Goal: Information Seeking & Learning: Find specific fact

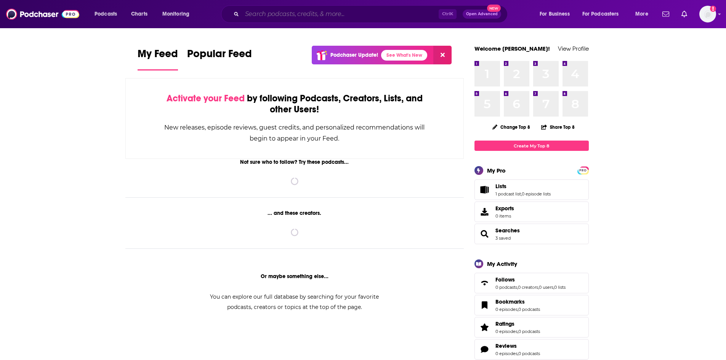
click at [341, 11] on input "Search podcasts, credits, & more..." at bounding box center [340, 14] width 197 height 12
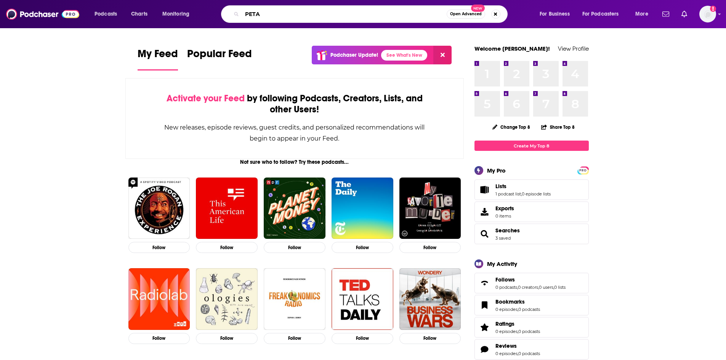
type input "PETA"
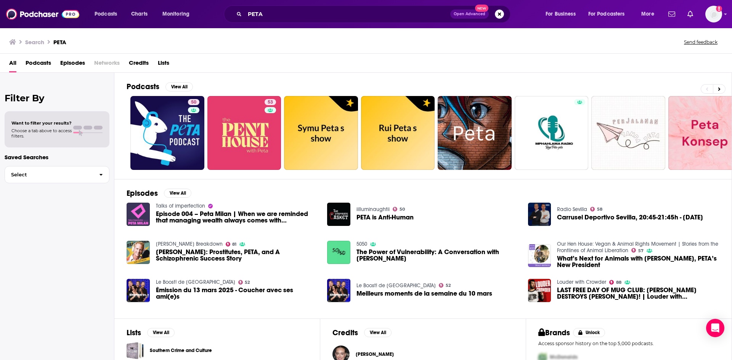
click at [71, 61] on span "Episodes" at bounding box center [72, 65] width 25 height 16
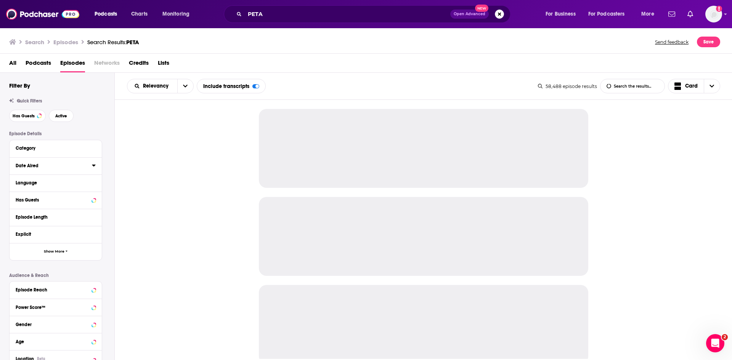
click at [95, 168] on icon at bounding box center [94, 165] width 4 height 6
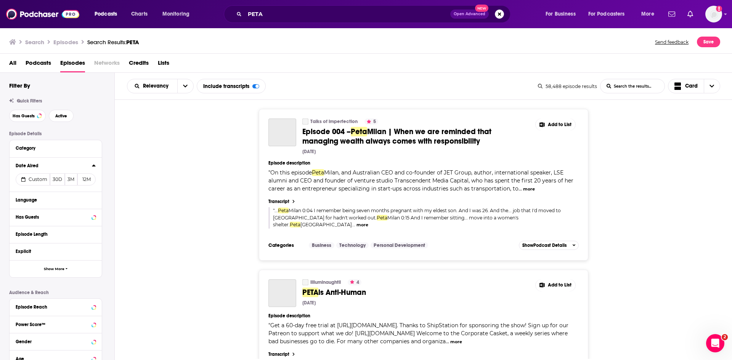
click at [39, 181] on span "Custom" at bounding box center [38, 180] width 19 height 6
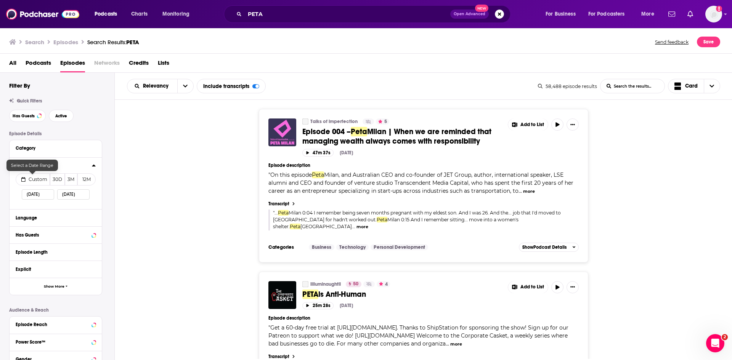
select select "9"
select select "2025"
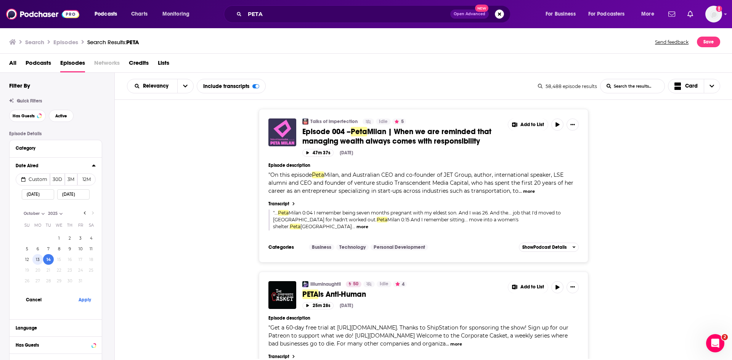
click at [38, 261] on button "13" at bounding box center [37, 259] width 11 height 11
type input "10/13/2025"
click at [79, 300] on button "Apply" at bounding box center [84, 300] width 23 height 14
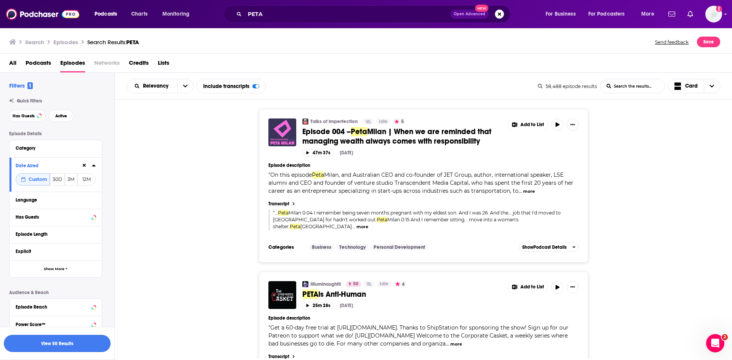
click at [94, 345] on button "View 50 Results" at bounding box center [57, 343] width 107 height 17
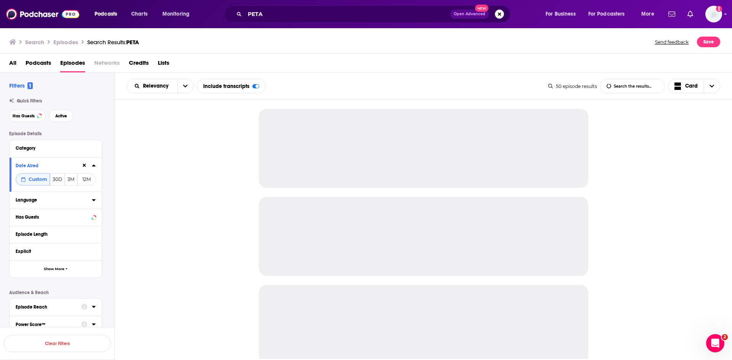
click at [94, 199] on icon at bounding box center [94, 200] width 4 height 6
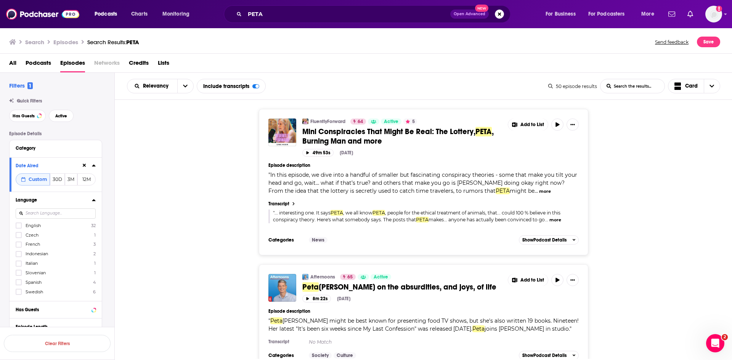
click at [27, 214] on input at bounding box center [56, 214] width 80 height 10
click at [17, 225] on icon at bounding box center [18, 225] width 5 height 3
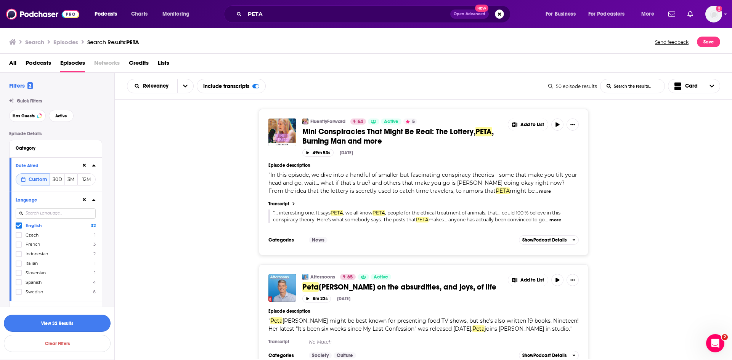
click at [67, 324] on button "View 32 Results" at bounding box center [57, 323] width 107 height 17
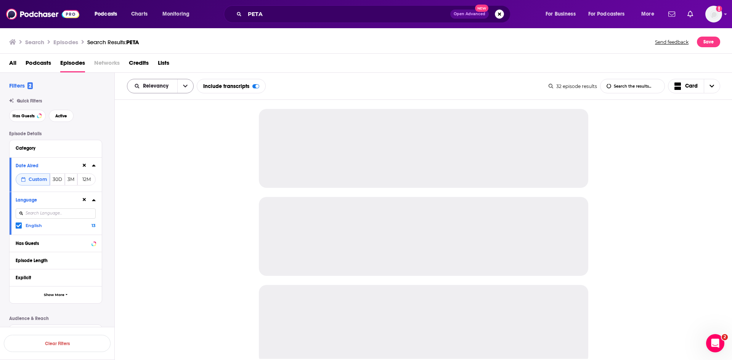
click at [187, 84] on icon "open menu" at bounding box center [185, 86] width 5 height 5
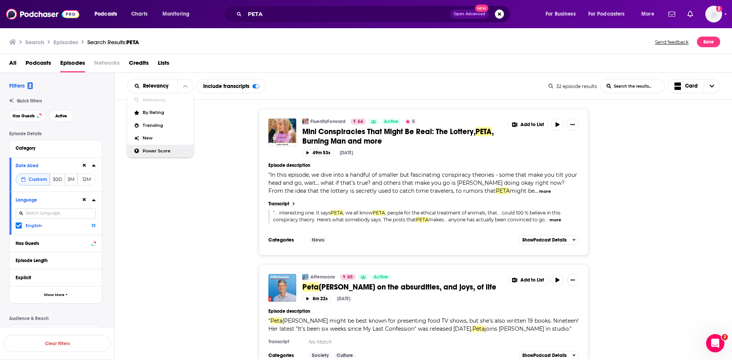
click at [170, 153] on span "Power Score" at bounding box center [165, 151] width 45 height 4
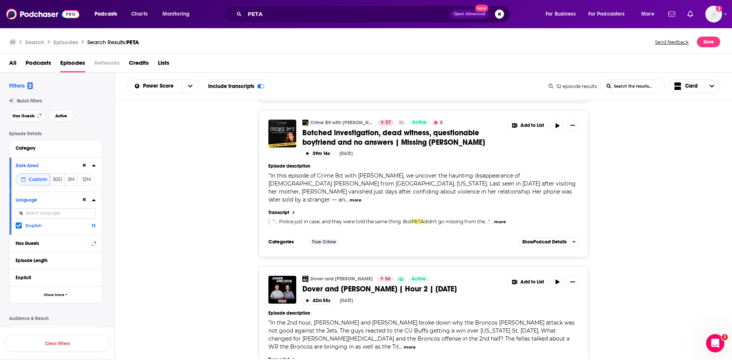
scroll to position [1525, 0]
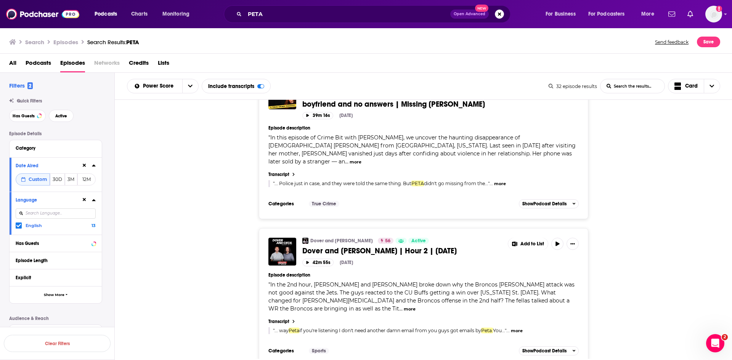
drag, startPoint x: 398, startPoint y: 278, endPoint x: 357, endPoint y: 297, distance: 45.0
click at [359, 345] on div "Categories Sports Add to List Show Podcast Details" at bounding box center [423, 350] width 310 height 11
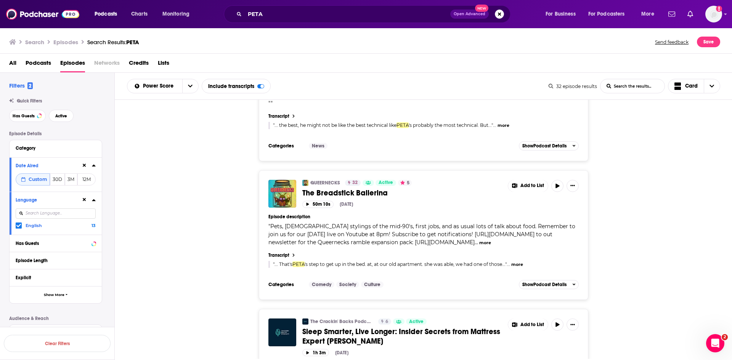
scroll to position [3291, 0]
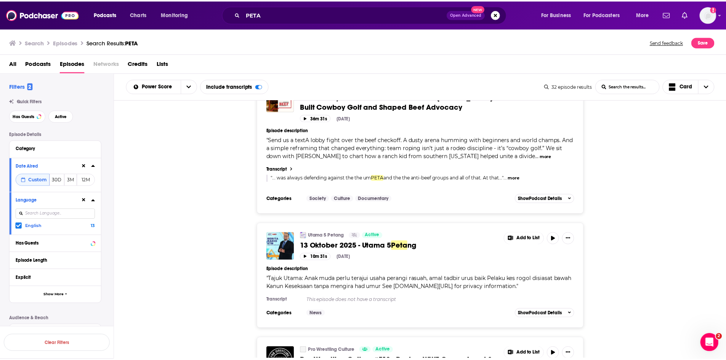
scroll to position [4626, 0]
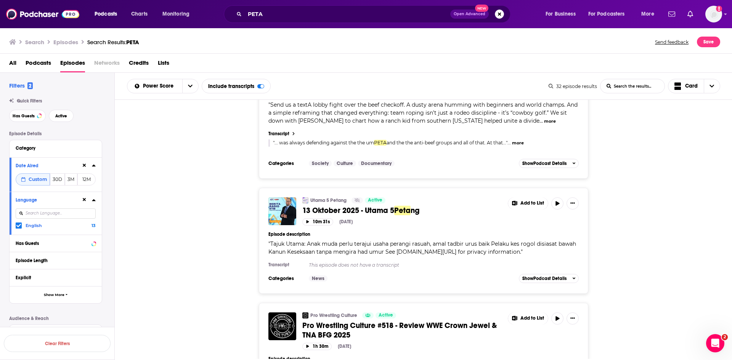
drag, startPoint x: 544, startPoint y: 280, endPoint x: 530, endPoint y: 278, distance: 13.5
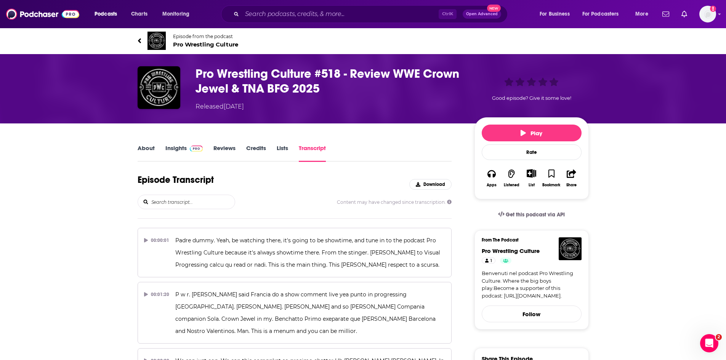
scroll to position [3011, 0]
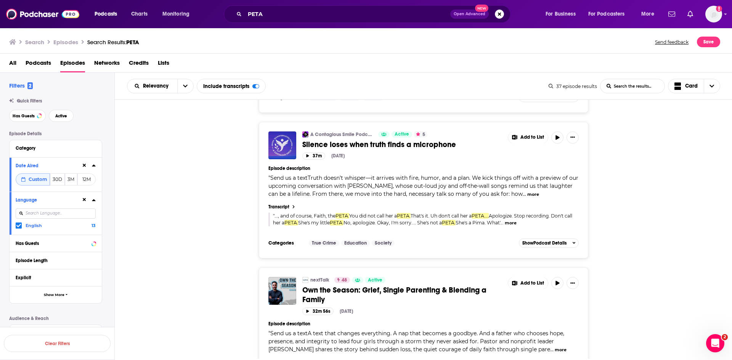
scroll to position [1678, 0]
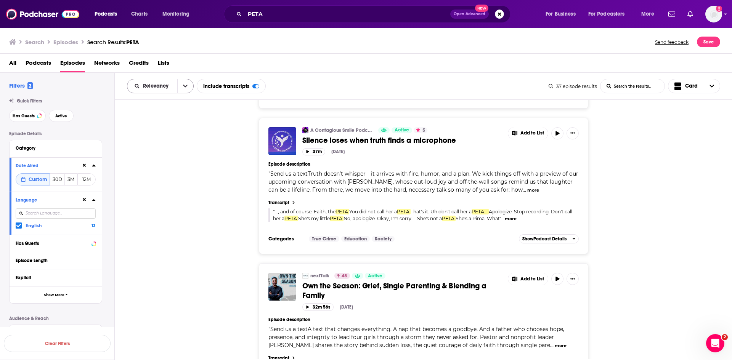
click at [183, 89] on button "open menu" at bounding box center [185, 86] width 16 height 14
click at [170, 149] on span "Power Score" at bounding box center [165, 151] width 45 height 4
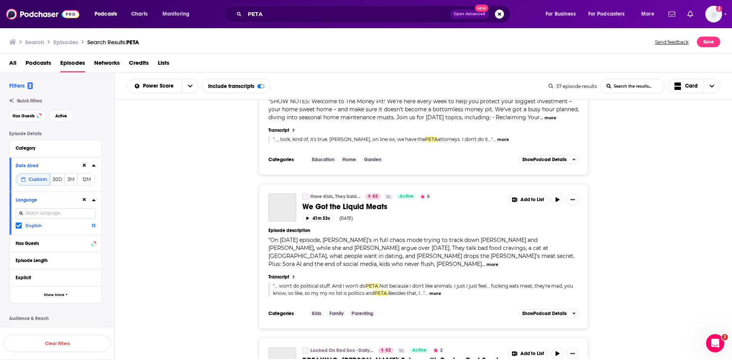
scroll to position [3290, 0]
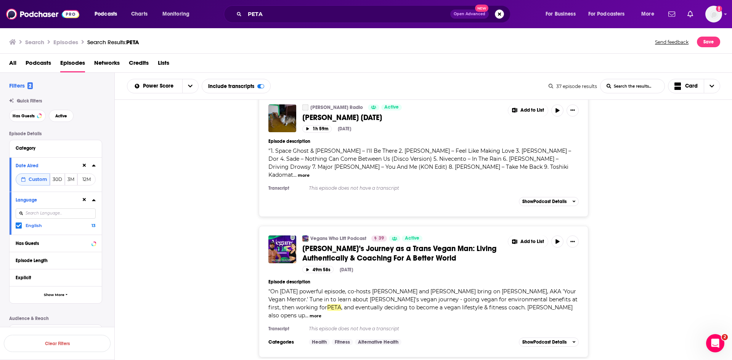
scroll to position [3366, 0]
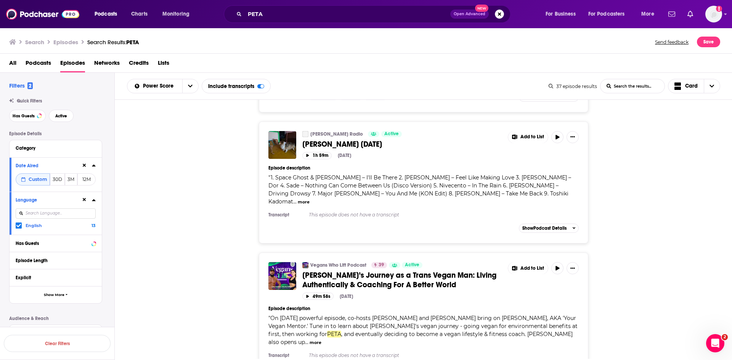
click at [321, 340] on button "more" at bounding box center [316, 343] width 12 height 6
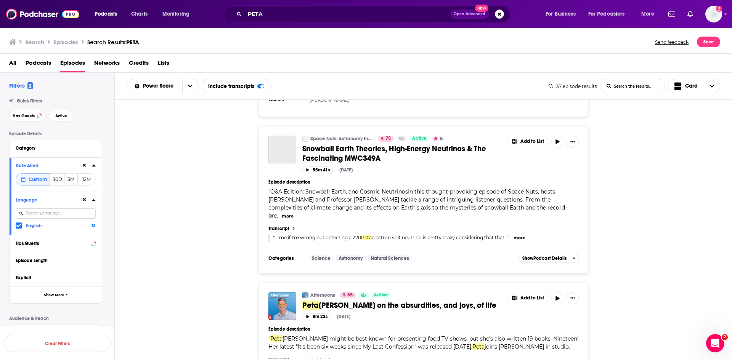
scroll to position [0, 0]
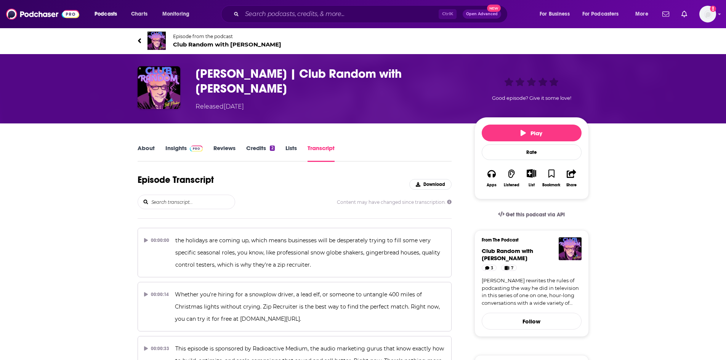
scroll to position [12046, 0]
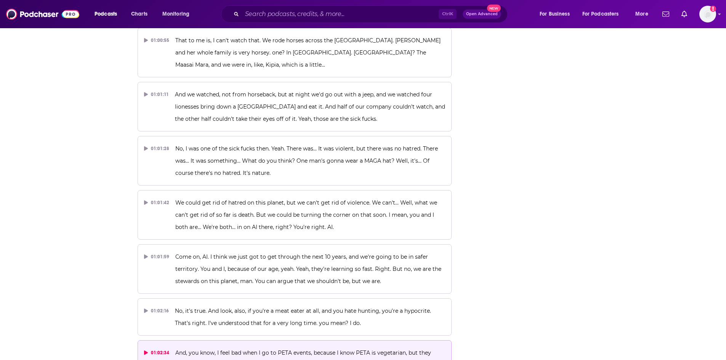
click at [258, 347] on p "And, you know, I feel bad when I go to PETA events, because I know PETA is vege…" at bounding box center [310, 365] width 270 height 37
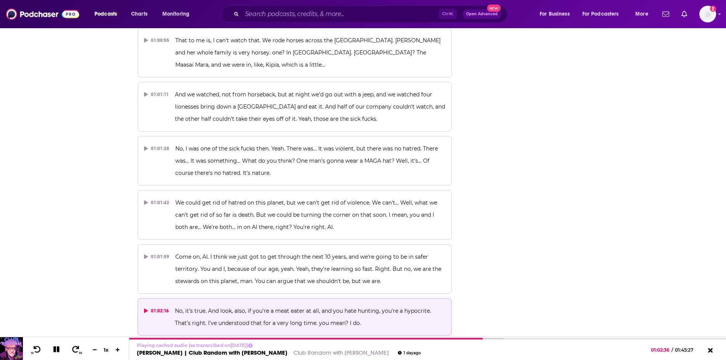
click at [241, 305] on p "No, it's true. And look, also, if you're a meat eater at all, and you hate hunt…" at bounding box center [310, 317] width 270 height 24
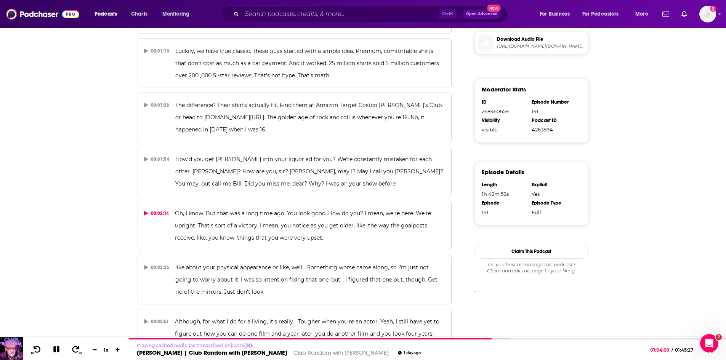
scroll to position [0, 0]
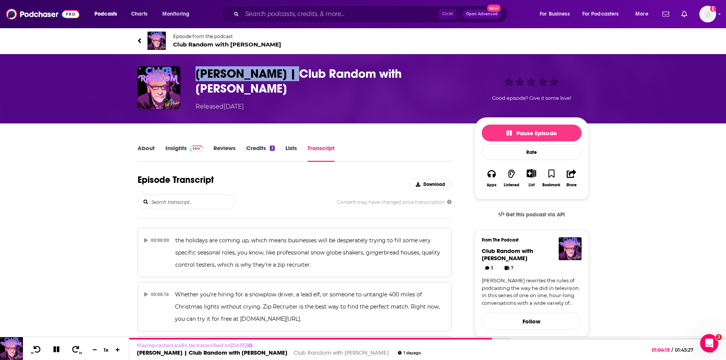
drag, startPoint x: 267, startPoint y: 79, endPoint x: 194, endPoint y: 81, distance: 73.6
click at [194, 81] on div "William H. Macy | Club Random with Bill Maher Released Monday, 13th October 202…" at bounding box center [363, 88] width 451 height 45
copy h3 "William H. Macy"
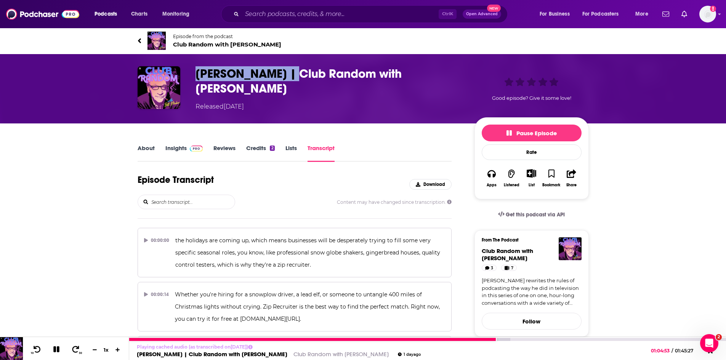
click at [56, 349] on icon at bounding box center [56, 350] width 6 height 6
click at [56, 348] on icon at bounding box center [56, 350] width 6 height 8
click at [57, 348] on icon at bounding box center [56, 350] width 6 height 6
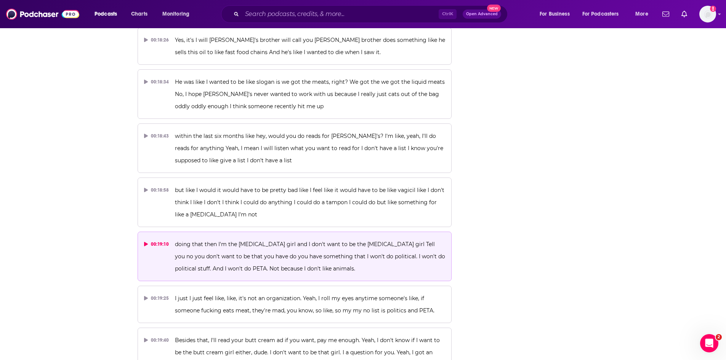
scroll to position [4171, 0]
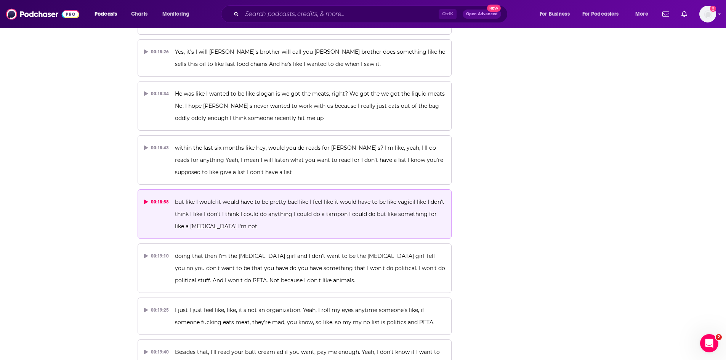
click at [276, 199] on span "but like I would it would have to be pretty bad like I feel like it would have …" at bounding box center [310, 214] width 271 height 31
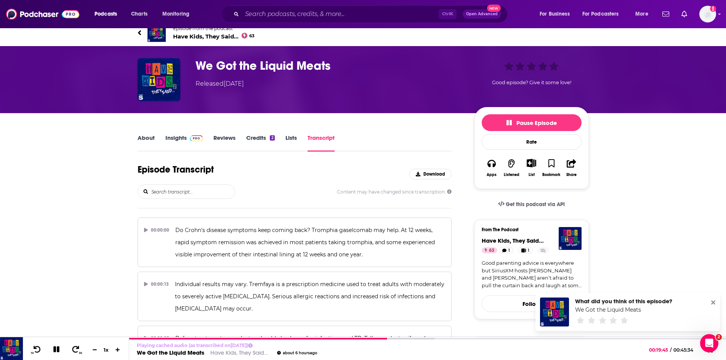
scroll to position [0, 0]
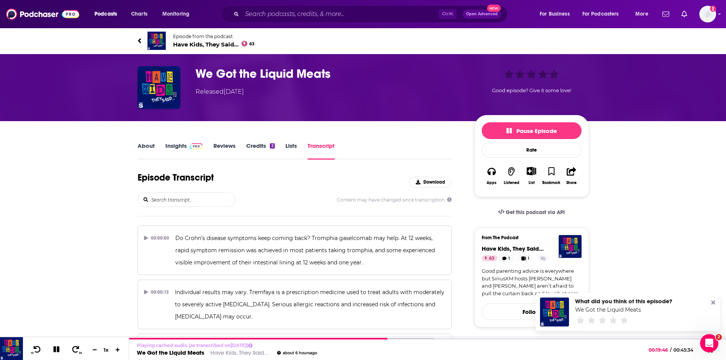
click at [193, 43] on span "Have Kids, They Said… 63" at bounding box center [214, 44] width 82 height 7
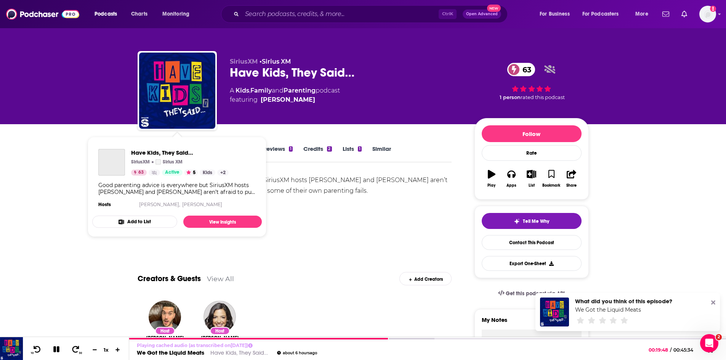
click at [374, 224] on div "Good parenting advice is everywhere but SiriusXM hosts Nicole Ryan and Rich Dav…" at bounding box center [295, 201] width 315 height 53
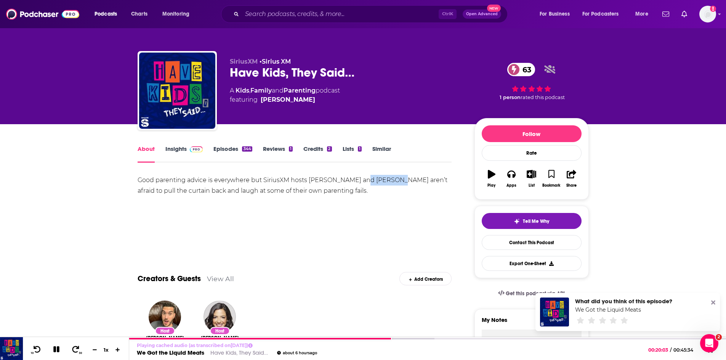
drag, startPoint x: 390, startPoint y: 180, endPoint x: 360, endPoint y: 181, distance: 30.9
click at [360, 181] on div "Good parenting advice is everywhere but SiriusXM hosts Nicole Ryan and Rich Dav…" at bounding box center [295, 185] width 315 height 21
copy div "Rich Davis"
click at [182, 355] on link "We Got the Liquid Meats" at bounding box center [170, 354] width 67 height 7
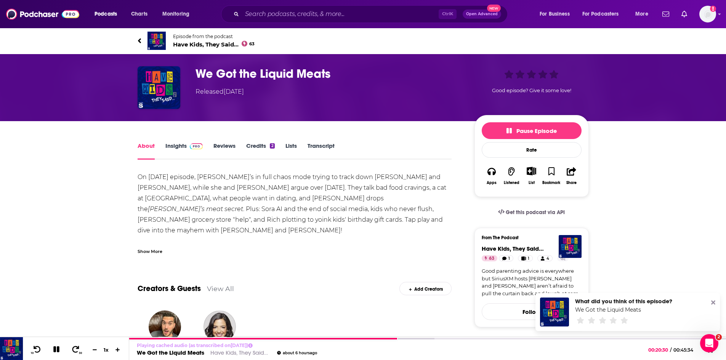
click at [323, 146] on link "Transcript" at bounding box center [321, 151] width 27 height 18
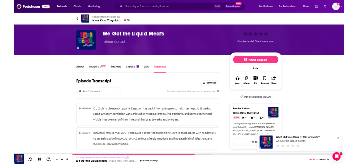
scroll to position [4247, 0]
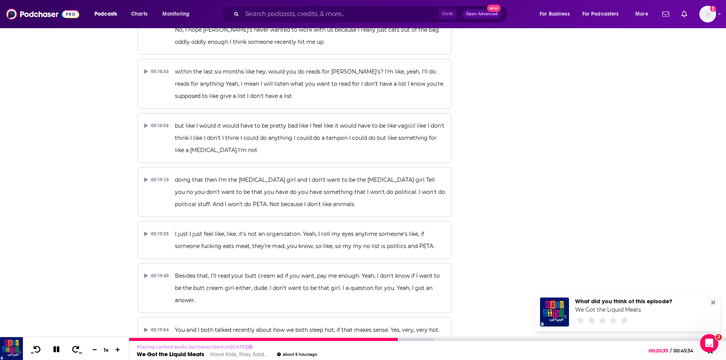
click at [58, 350] on icon at bounding box center [56, 350] width 6 height 6
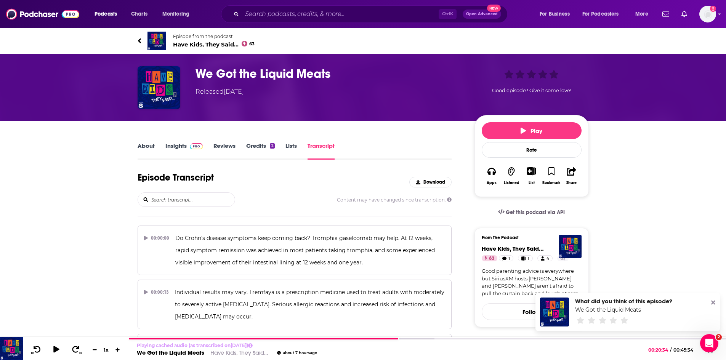
scroll to position [4289, 0]
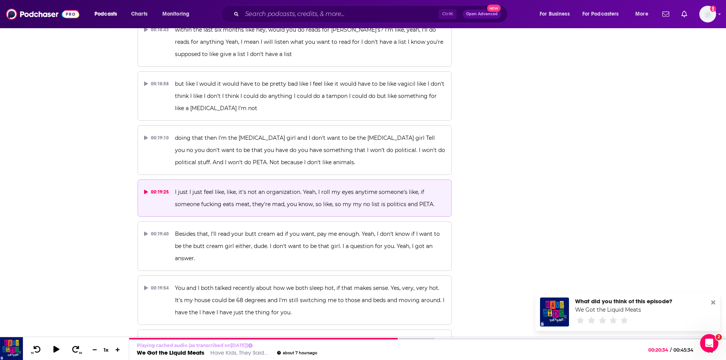
click at [260, 186] on p "I just I just feel like, like, it's not an organization. Yeah, I roll my eyes a…" at bounding box center [310, 198] width 270 height 24
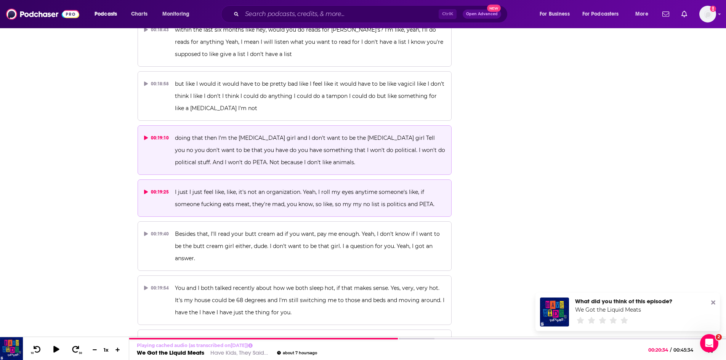
click at [273, 135] on span "doing that then I'm the yeast infection girl and I don't want to be the yeast i…" at bounding box center [311, 150] width 272 height 31
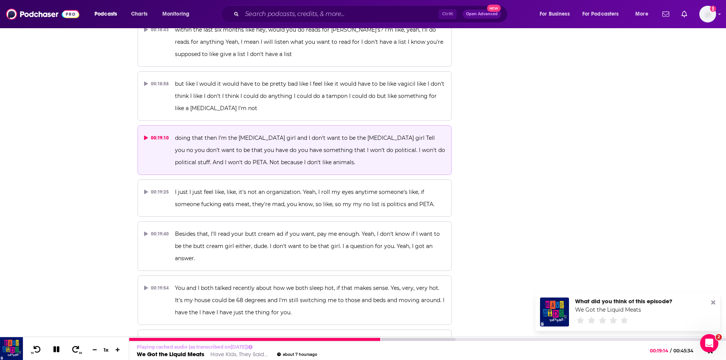
click at [57, 353] on icon at bounding box center [56, 349] width 9 height 7
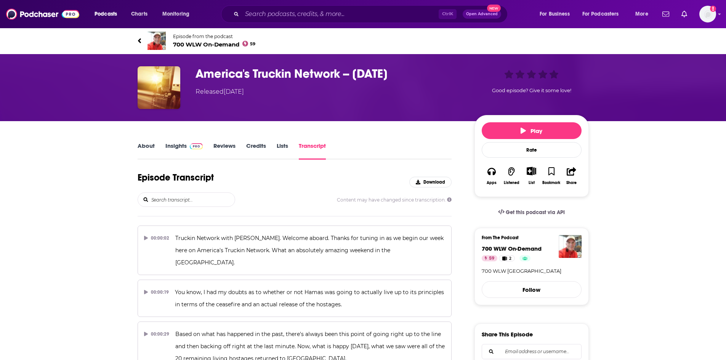
scroll to position [3105, 0]
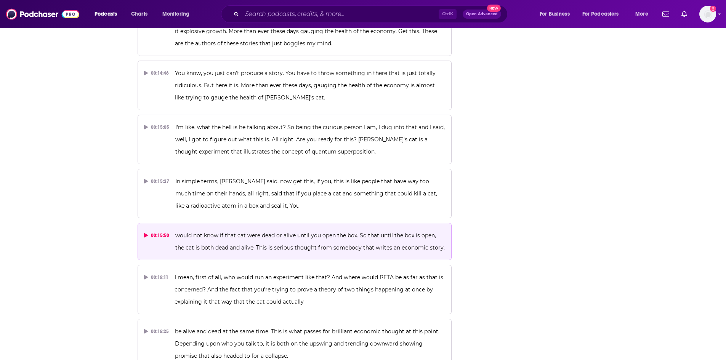
click at [273, 232] on span "would not know if that cat were dead or alive until you open the box. So that u…" at bounding box center [310, 241] width 270 height 19
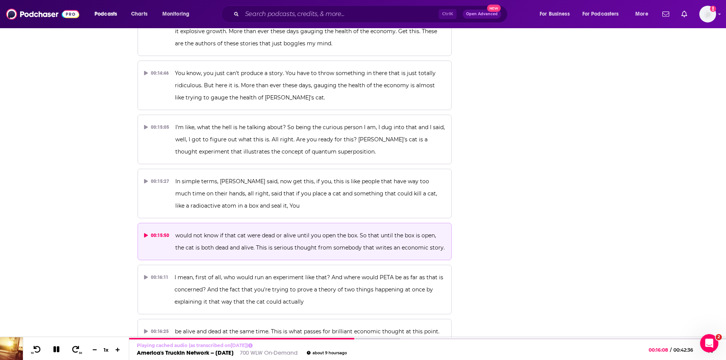
scroll to position [0, 0]
click at [55, 353] on icon at bounding box center [56, 349] width 9 height 7
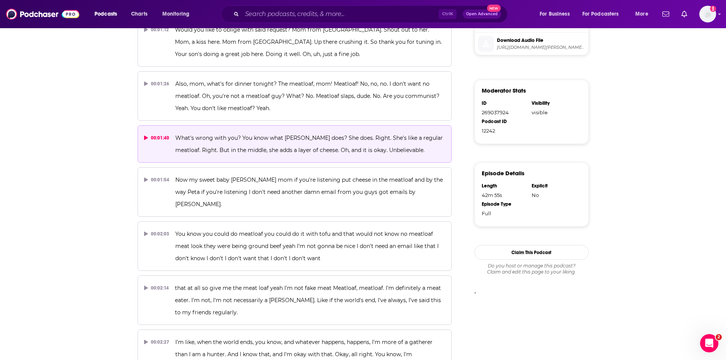
click at [322, 150] on span "What's wrong with you? You know what [PERSON_NAME] does? She does. Right. She's…" at bounding box center [309, 144] width 269 height 19
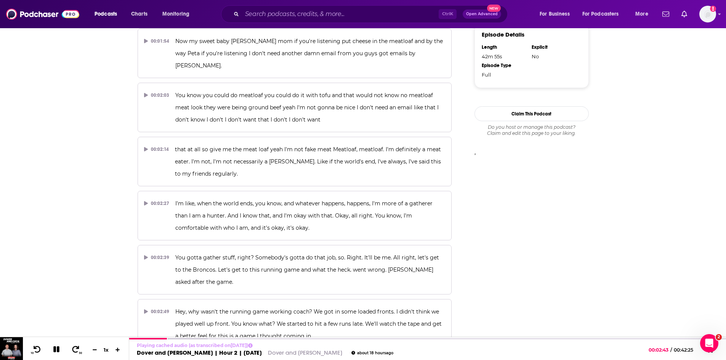
scroll to position [578, 0]
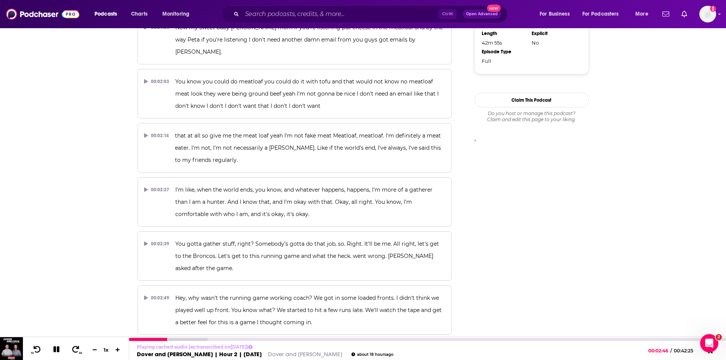
click at [56, 351] on icon at bounding box center [56, 349] width 9 height 7
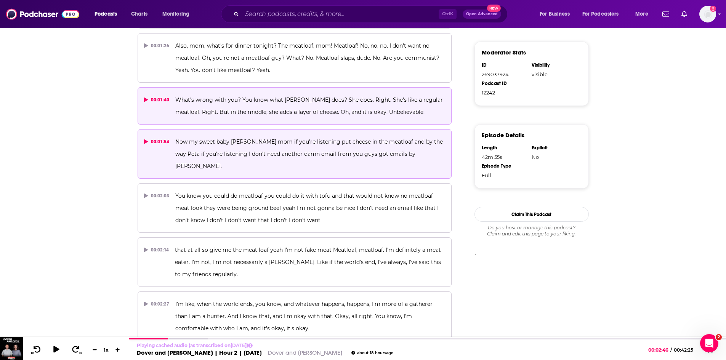
scroll to position [425, 0]
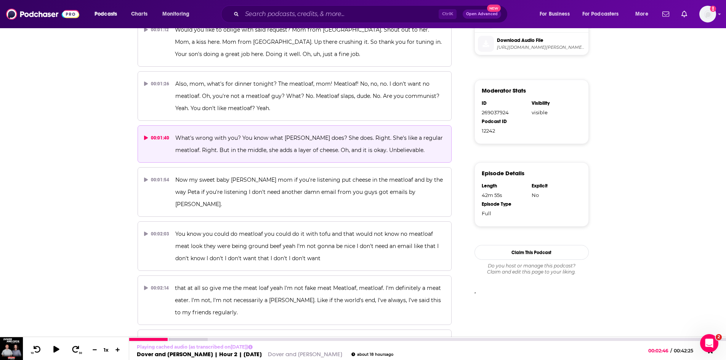
click at [200, 355] on link "Dover and [PERSON_NAME] | Hour 2 | [DATE]" at bounding box center [199, 354] width 125 height 7
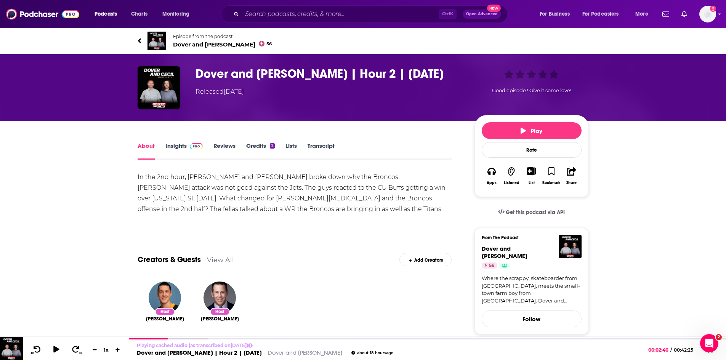
click at [185, 43] on span "Dover and [PERSON_NAME] 56" at bounding box center [222, 44] width 99 height 7
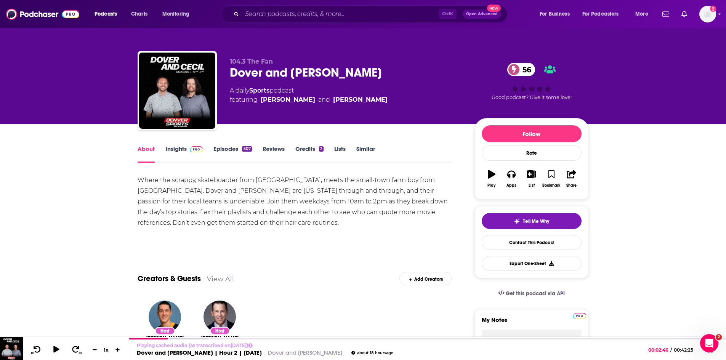
click at [226, 149] on link "Episodes 507" at bounding box center [233, 154] width 38 height 18
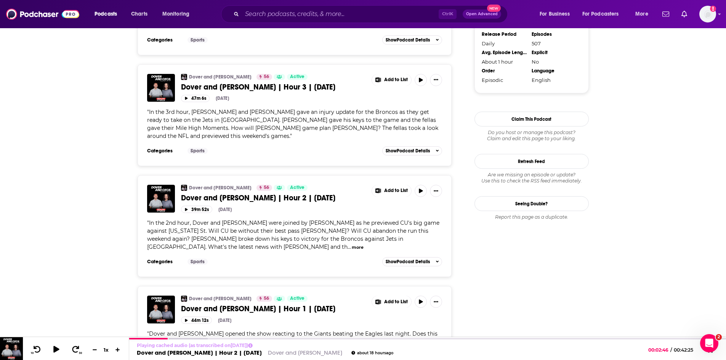
scroll to position [686, 0]
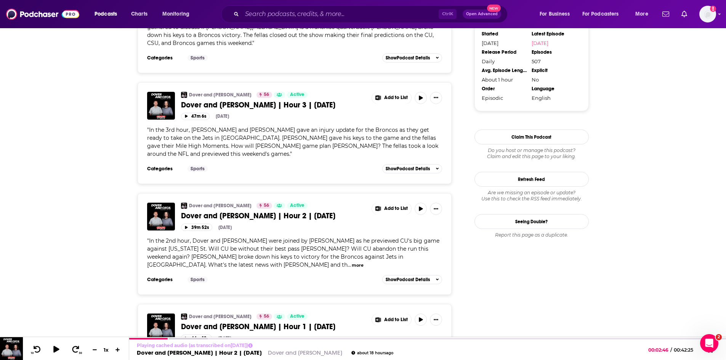
click at [246, 322] on span "Dover and [PERSON_NAME] | Hour 1 | [DATE]" at bounding box center [258, 327] width 154 height 10
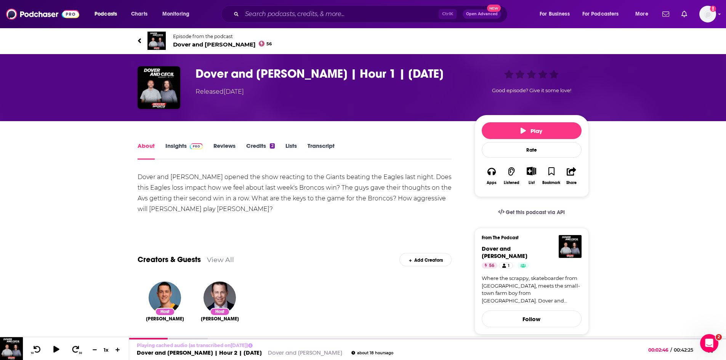
click at [329, 149] on link "Transcript" at bounding box center [321, 151] width 27 height 18
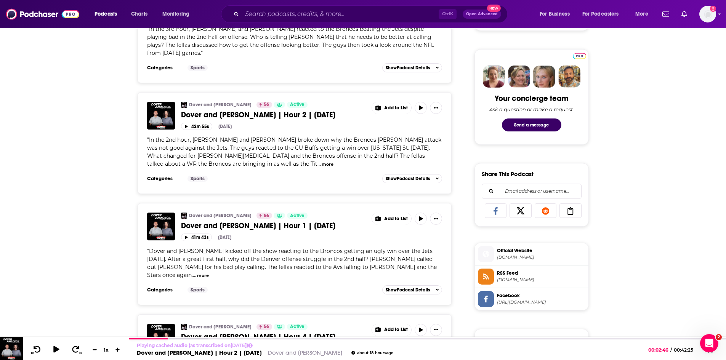
scroll to position [381, 0]
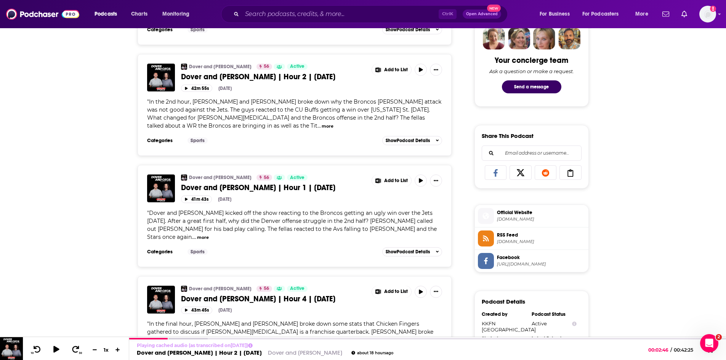
click at [210, 294] on span "Dover and Cecil | Hour 4 | 10.10.25" at bounding box center [258, 299] width 154 height 10
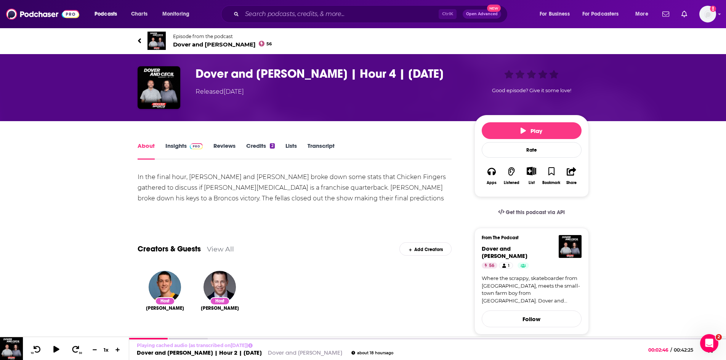
click at [327, 148] on link "Transcript" at bounding box center [321, 151] width 27 height 18
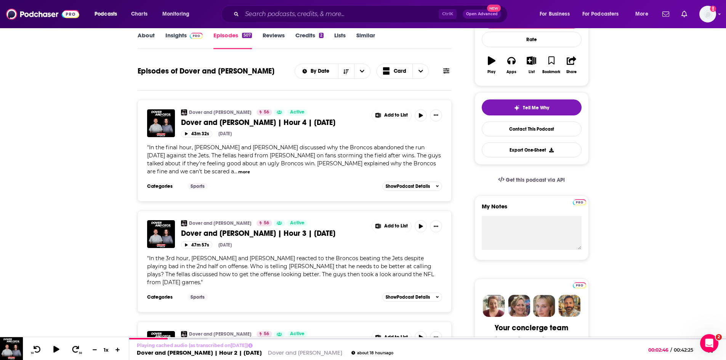
scroll to position [153, 0]
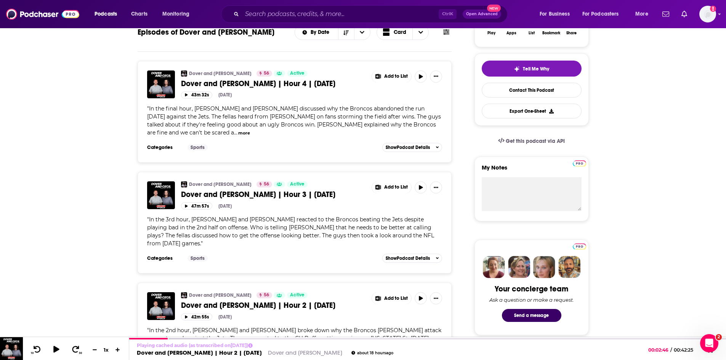
click at [256, 301] on span "Dover and [PERSON_NAME] | Hour 2 | [DATE]" at bounding box center [258, 306] width 154 height 10
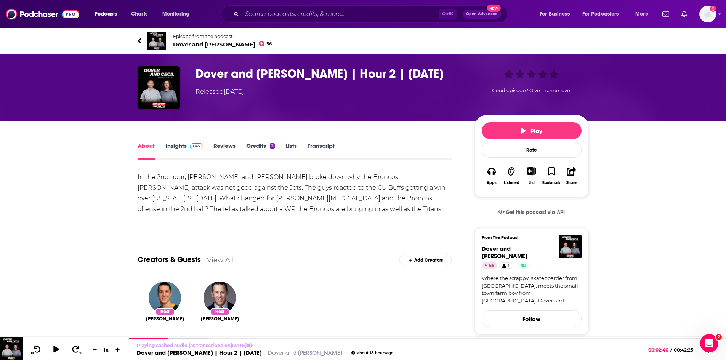
click at [318, 151] on link "Transcript" at bounding box center [321, 151] width 27 height 18
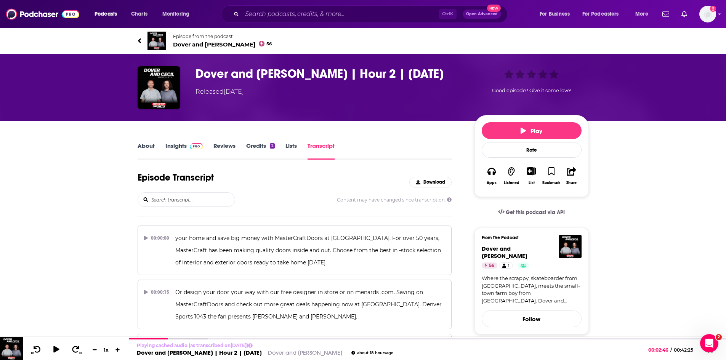
scroll to position [425, 0]
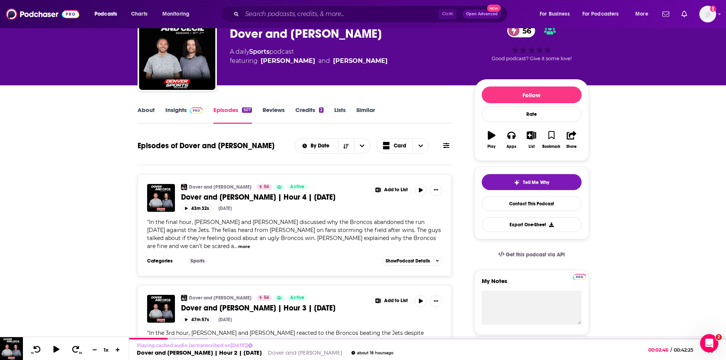
scroll to position [76, 0]
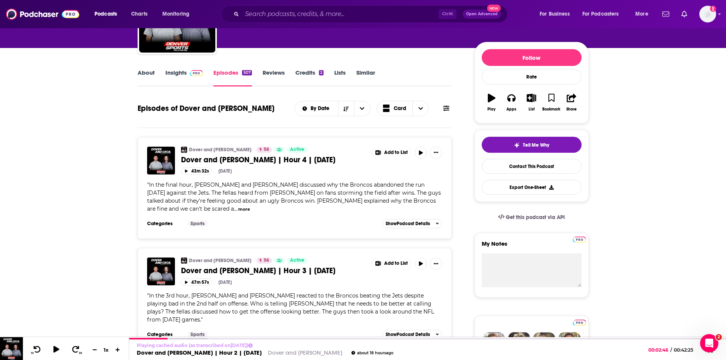
click at [198, 271] on span "Dover and Cecil | Hour 3 | 10.13.25" at bounding box center [258, 271] width 154 height 10
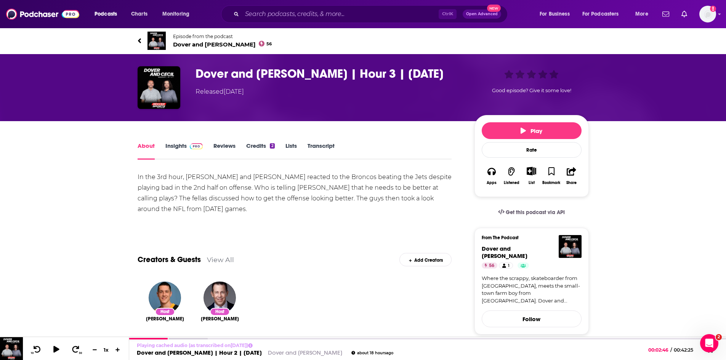
click at [312, 145] on link "Transcript" at bounding box center [321, 151] width 27 height 18
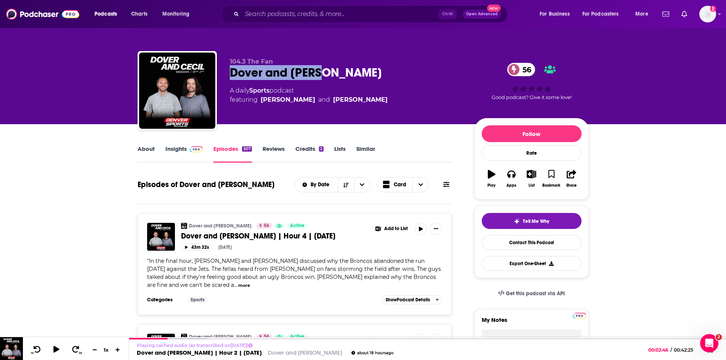
drag, startPoint x: 372, startPoint y: 72, endPoint x: 230, endPoint y: 74, distance: 141.9
click at [230, 74] on div "Dover and Cecil 56" at bounding box center [346, 72] width 233 height 15
copy h2 "Dover and [PERSON_NAME]"
click at [205, 354] on link "Dover and [PERSON_NAME] | Hour 2 | [DATE]" at bounding box center [199, 354] width 125 height 7
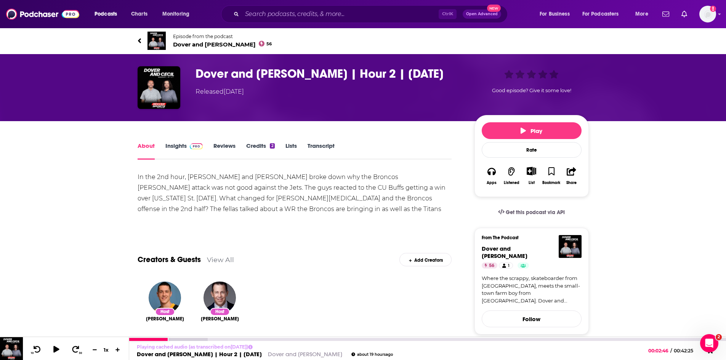
click at [209, 355] on link "Dover and [PERSON_NAME] | Hour 2 | [DATE]" at bounding box center [199, 354] width 125 height 7
click at [324, 145] on link "Transcript" at bounding box center [321, 151] width 27 height 18
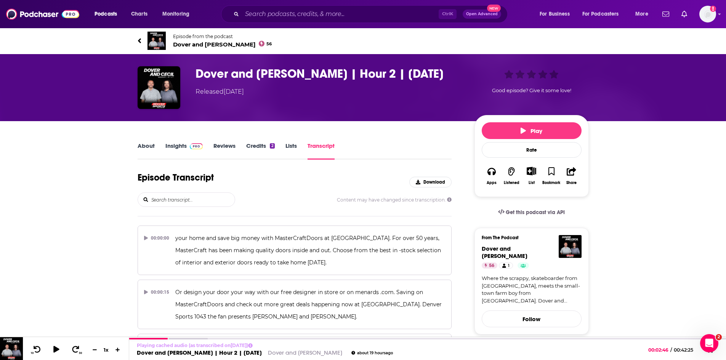
scroll to position [425, 0]
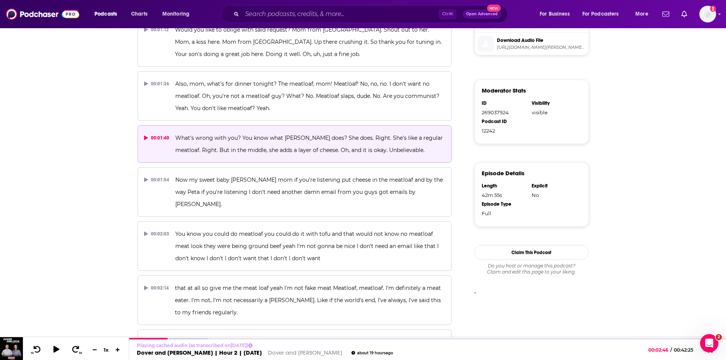
drag, startPoint x: 171, startPoint y: 138, endPoint x: 151, endPoint y: 139, distance: 19.8
click at [151, 139] on button "00:01:40 What's wrong with you? You know what [PERSON_NAME] does? She does. Rig…" at bounding box center [295, 143] width 315 height 37
click at [58, 350] on icon at bounding box center [56, 350] width 6 height 6
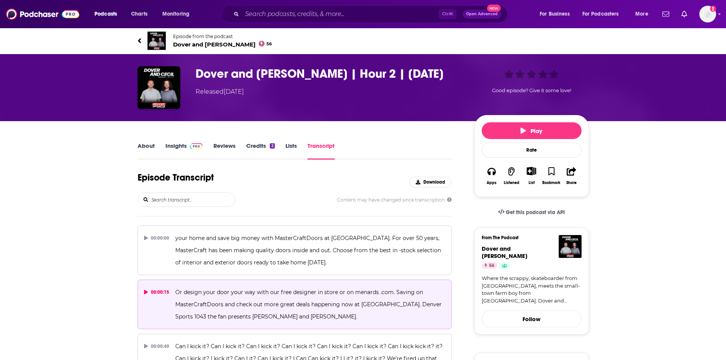
scroll to position [425, 0]
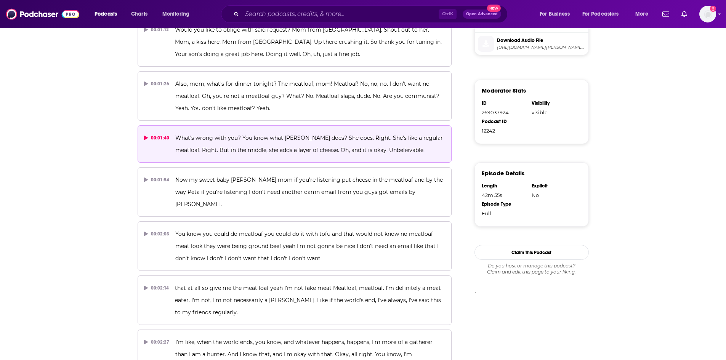
click at [237, 153] on span "What's wrong with you? You know what [PERSON_NAME] does? She does. Right. She's…" at bounding box center [309, 144] width 269 height 19
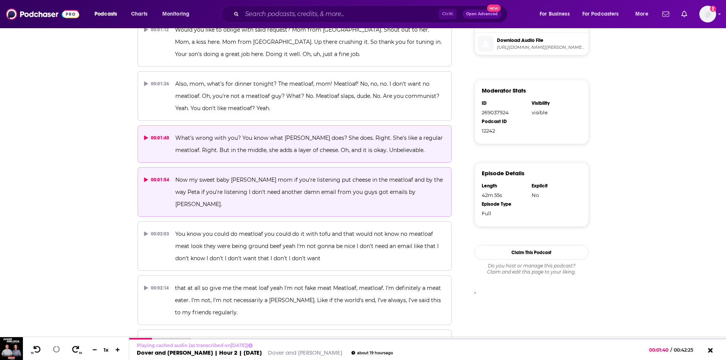
click at [218, 184] on p "Now my sweet baby [PERSON_NAME] mom if you're listening put cheese in the meatl…" at bounding box center [310, 192] width 270 height 37
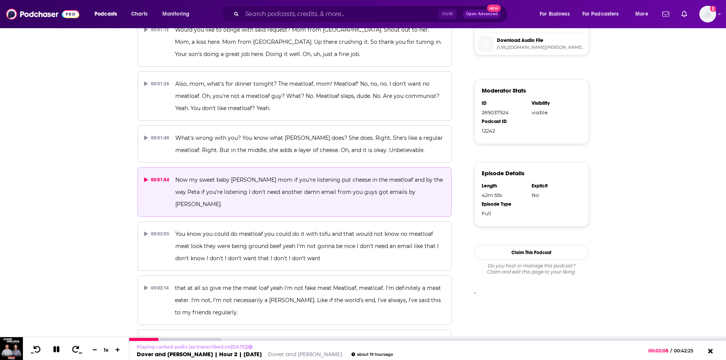
click at [56, 350] on icon at bounding box center [56, 349] width 10 height 8
click at [230, 183] on p "Now my sweet baby [PERSON_NAME] mom if you're listening put cheese in the meatl…" at bounding box center [310, 192] width 270 height 37
click at [56, 350] on icon at bounding box center [56, 349] width 9 height 7
click at [56, 348] on icon at bounding box center [56, 350] width 6 height 8
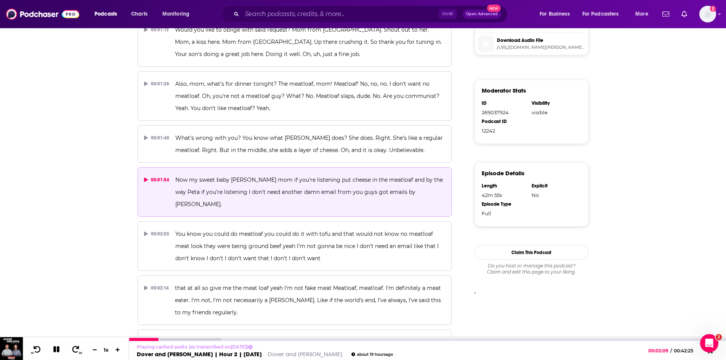
click at [57, 351] on icon at bounding box center [56, 350] width 6 height 6
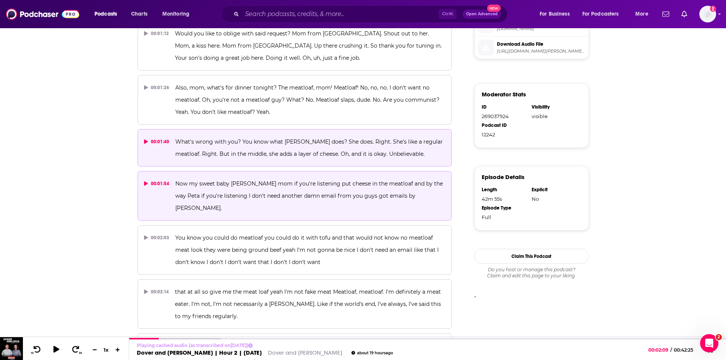
scroll to position [463, 0]
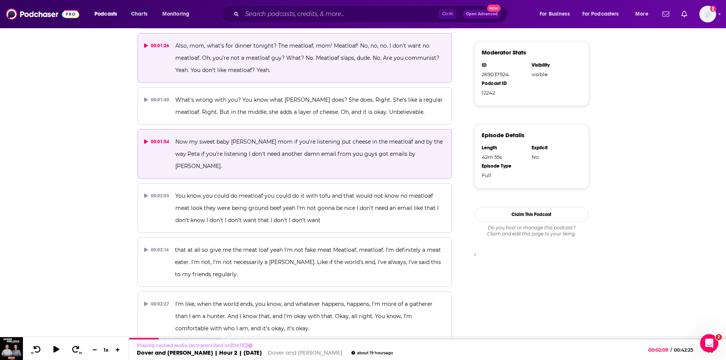
click at [286, 67] on p "Also, mom, what's for dinner tonight? The meatloaf, mom! Meatloaf! No, no, no. …" at bounding box center [310, 58] width 270 height 37
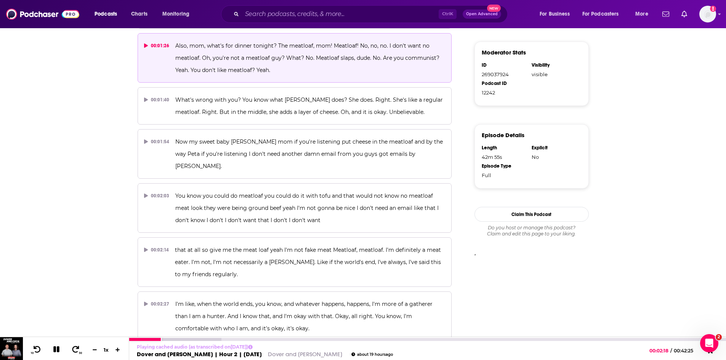
click at [55, 350] on icon at bounding box center [56, 350] width 6 height 6
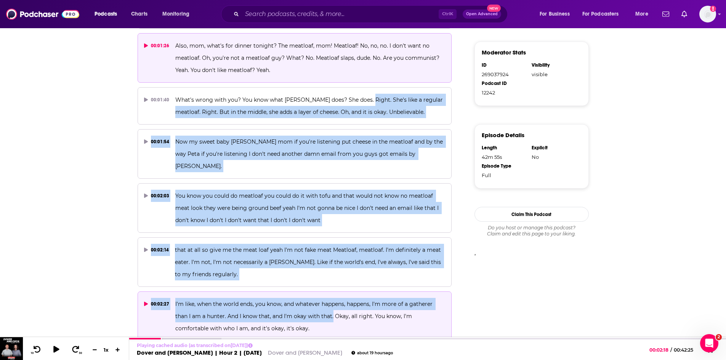
drag, startPoint x: 364, startPoint y: 100, endPoint x: 334, endPoint y: 307, distance: 209.6
copy div "She's like a regular meatloaf. Right. But in the middle, she adds a layer of ch…"
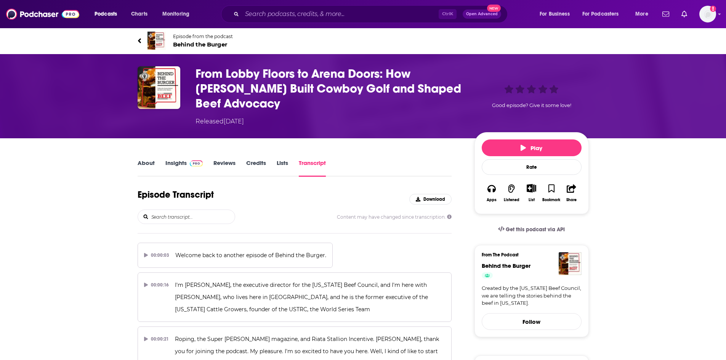
scroll to position [7320, 0]
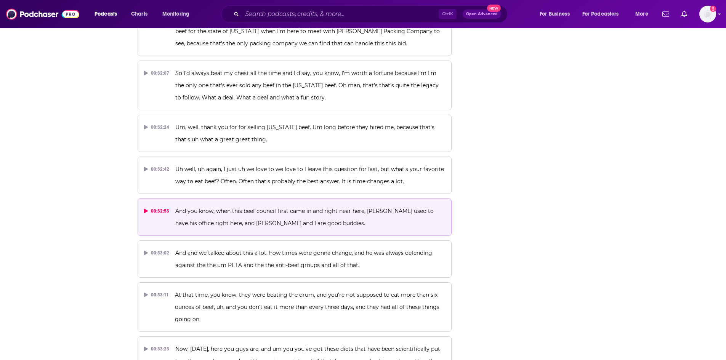
click at [337, 205] on p "And you know, when this beef council first came in and right near here, Paul Fr…" at bounding box center [310, 217] width 270 height 24
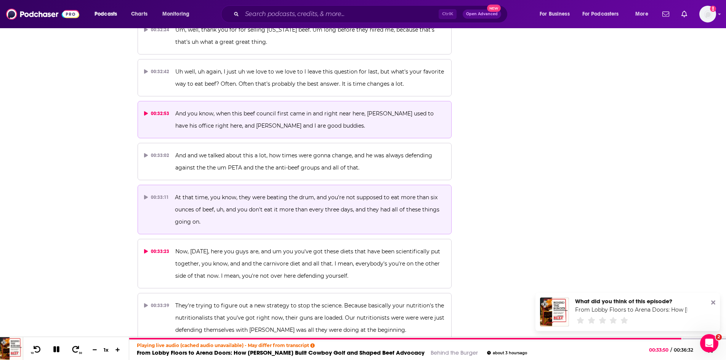
scroll to position [7434, 0]
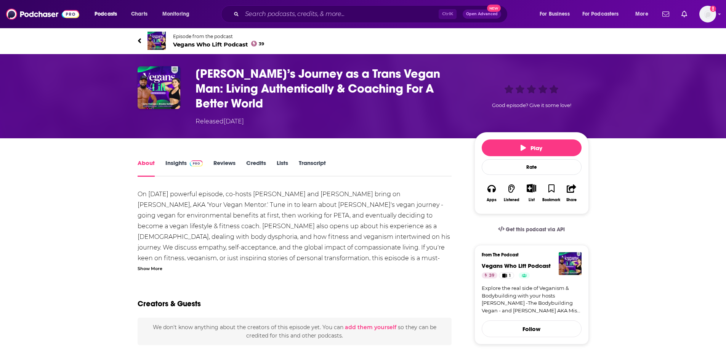
click at [308, 159] on link "Transcript" at bounding box center [312, 168] width 27 height 18
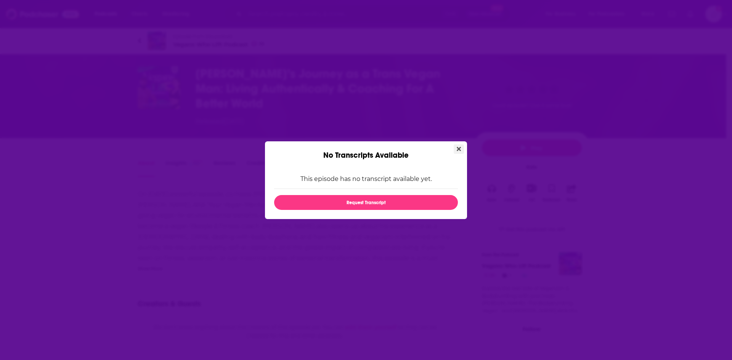
click at [459, 146] on icon "Close" at bounding box center [459, 149] width 4 height 6
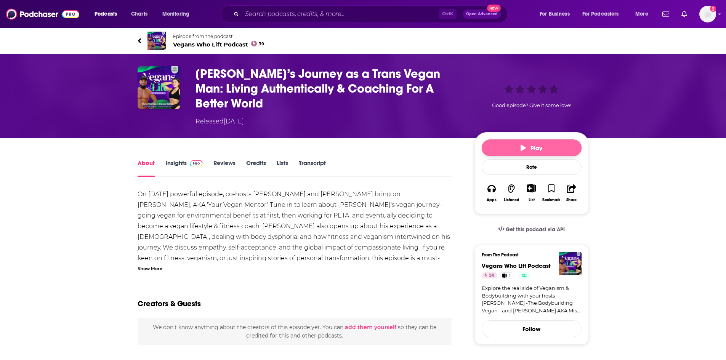
click at [531, 145] on span "Play" at bounding box center [532, 148] width 22 height 7
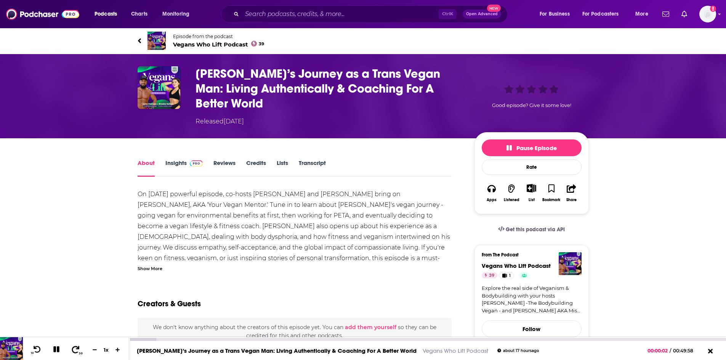
click at [74, 348] on icon at bounding box center [76, 349] width 8 height 7
click at [74, 349] on icon at bounding box center [76, 350] width 10 height 8
click at [75, 350] on icon at bounding box center [76, 350] width 10 height 8
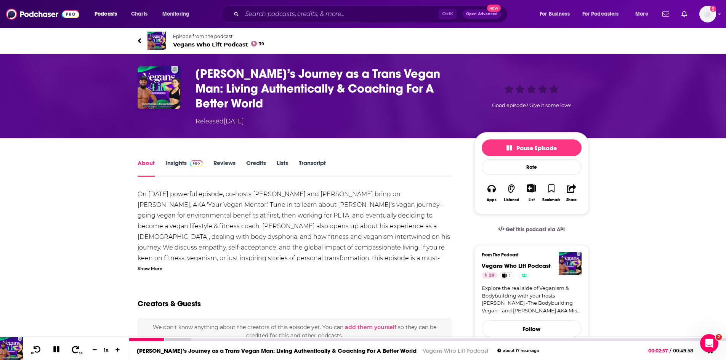
click at [74, 351] on icon at bounding box center [76, 350] width 10 height 8
click at [75, 348] on icon at bounding box center [76, 350] width 10 height 8
click at [39, 349] on icon at bounding box center [37, 350] width 10 height 8
click at [55, 348] on icon at bounding box center [56, 350] width 8 height 8
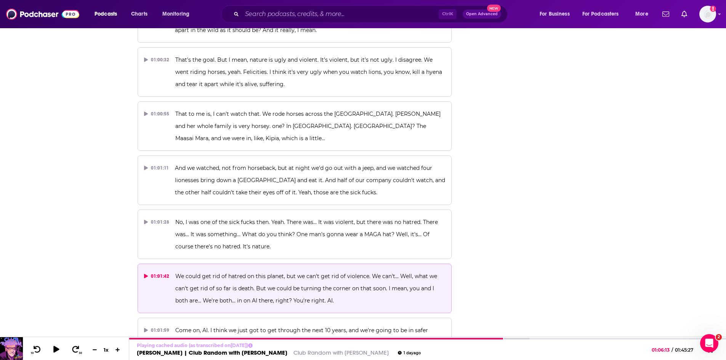
scroll to position [11970, 0]
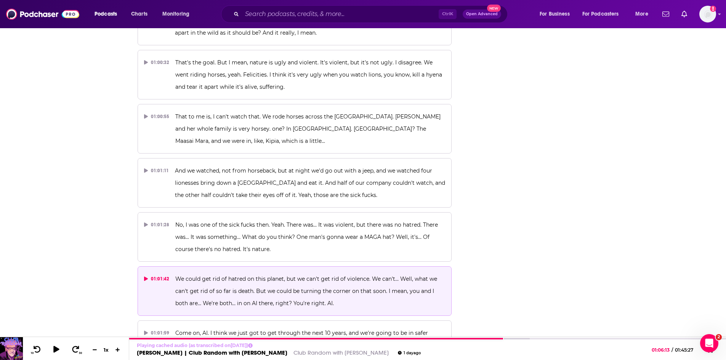
click at [214, 273] on p "We could get rid of hatred on this planet, but we can't get rid of violence. We…" at bounding box center [310, 291] width 270 height 37
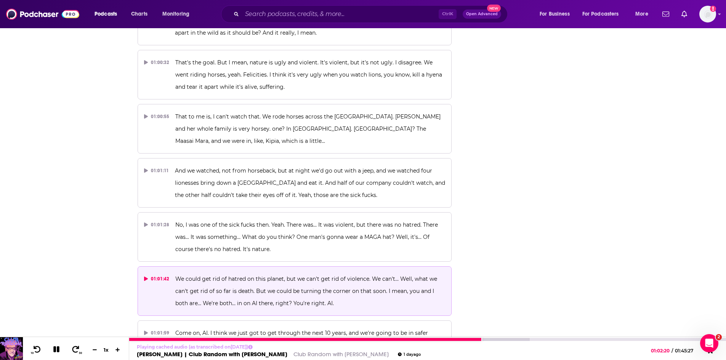
click at [53, 352] on icon at bounding box center [56, 350] width 6 height 6
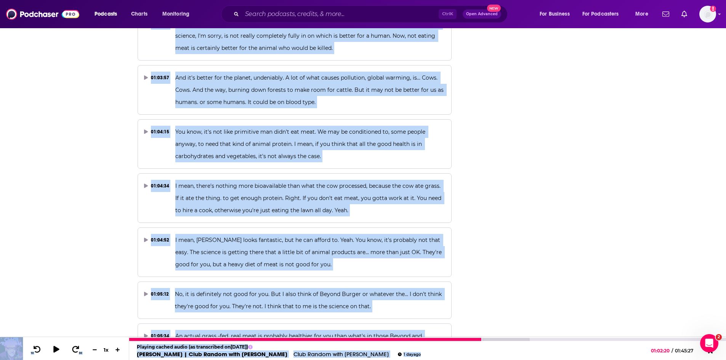
scroll to position [12608, 0]
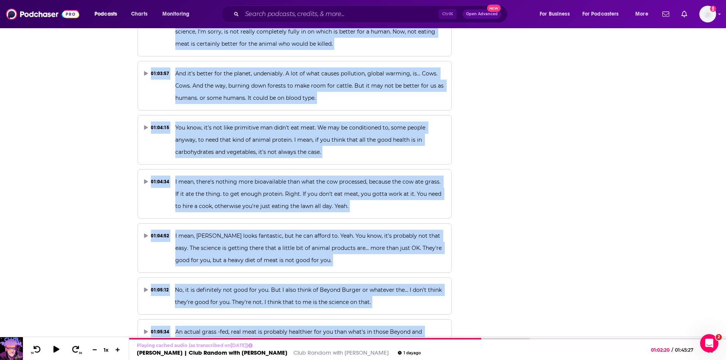
drag, startPoint x: 391, startPoint y: 170, endPoint x: 355, endPoint y: 220, distance: 60.9
copy div "But no, we are the stewards on this planet, man. You can argue that we shouldn'…"
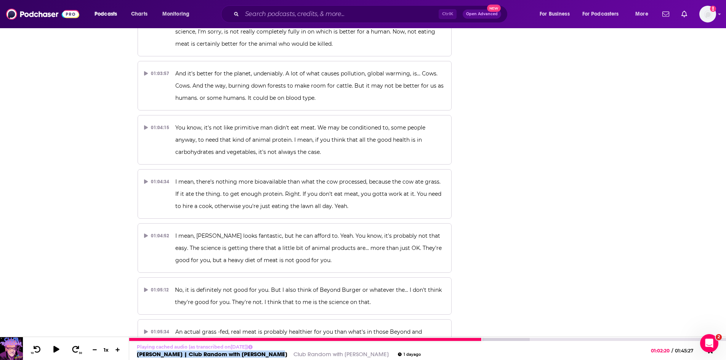
drag, startPoint x: 272, startPoint y: 354, endPoint x: 130, endPoint y: 352, distance: 142.2
click at [130, 352] on div "[PERSON_NAME] | Club Random with [PERSON_NAME] Club Random with [PERSON_NAME] […" at bounding box center [275, 354] width 292 height 7
copy link "[PERSON_NAME] | Club Random with [PERSON_NAME]"
